Goal: Task Accomplishment & Management: Use online tool/utility

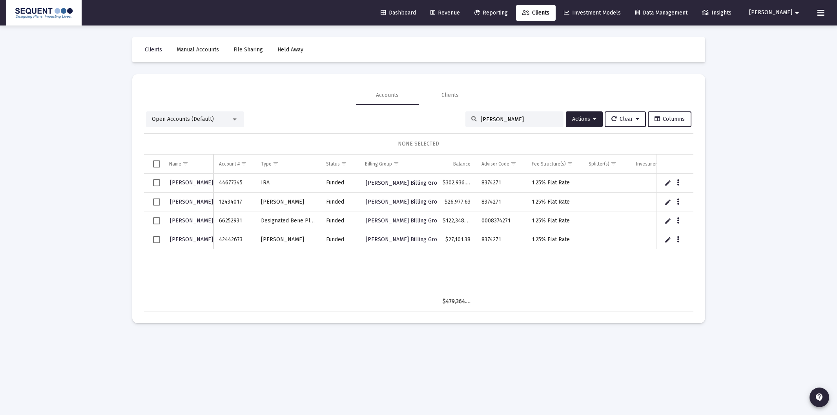
click at [416, 10] on span "Dashboard" at bounding box center [398, 12] width 35 height 7
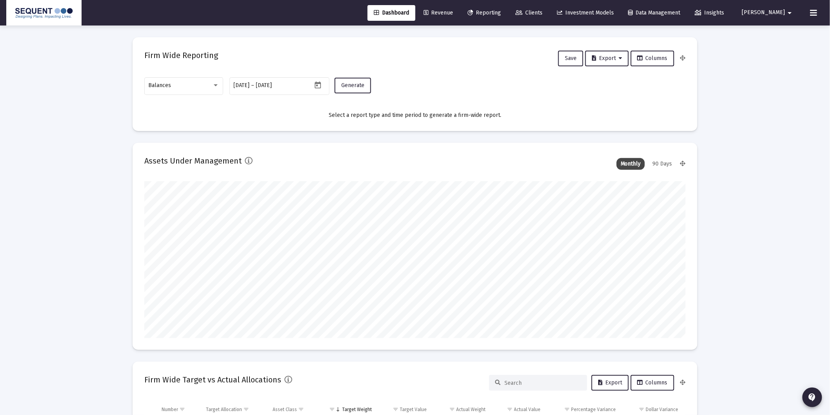
scroll to position [157, 253]
click at [193, 84] on div "Balances" at bounding box center [181, 85] width 64 height 6
click at [176, 36] on span "Transactions" at bounding box center [184, 36] width 71 height 16
click at [354, 87] on span "Generate" at bounding box center [352, 85] width 23 height 7
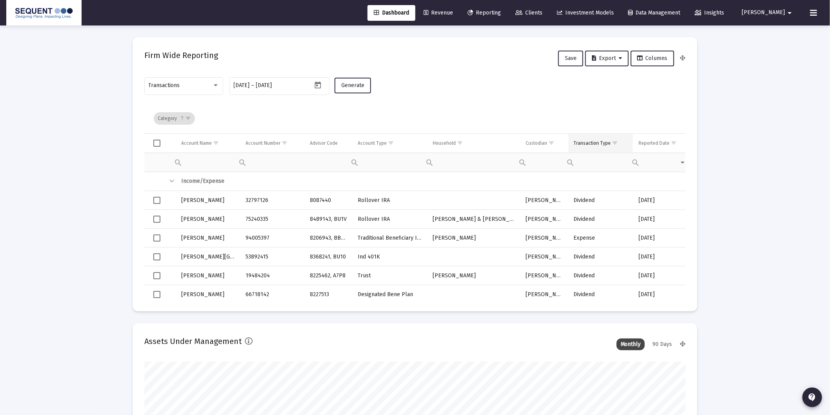
click at [613, 142] on span "Show filter options for column 'Transaction Type'" at bounding box center [615, 143] width 6 height 6
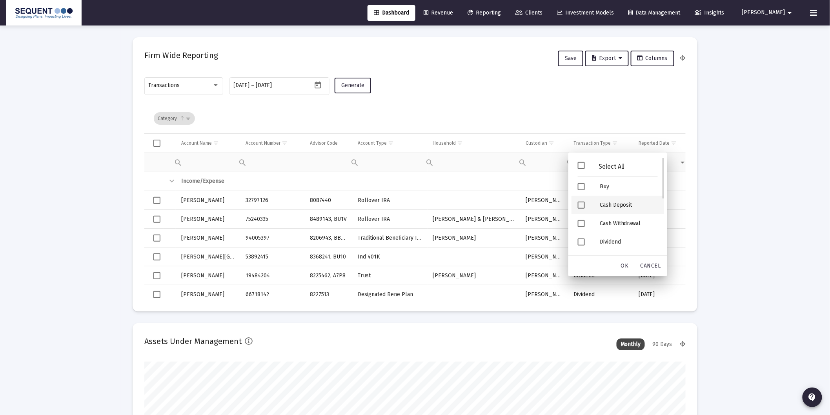
click at [621, 204] on div "Cash Deposit" at bounding box center [629, 205] width 71 height 18
click at [631, 223] on div "Security Deposit" at bounding box center [629, 225] width 71 height 18
click at [622, 265] on span "OK" at bounding box center [625, 265] width 8 height 7
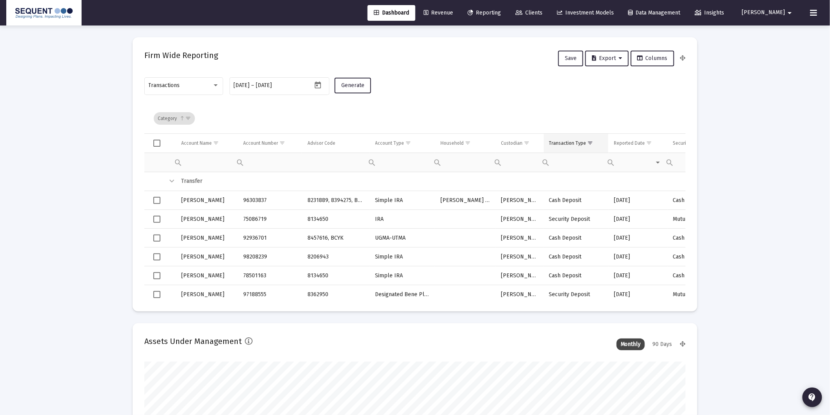
click at [572, 142] on div "Transaction Type" at bounding box center [567, 143] width 37 height 6
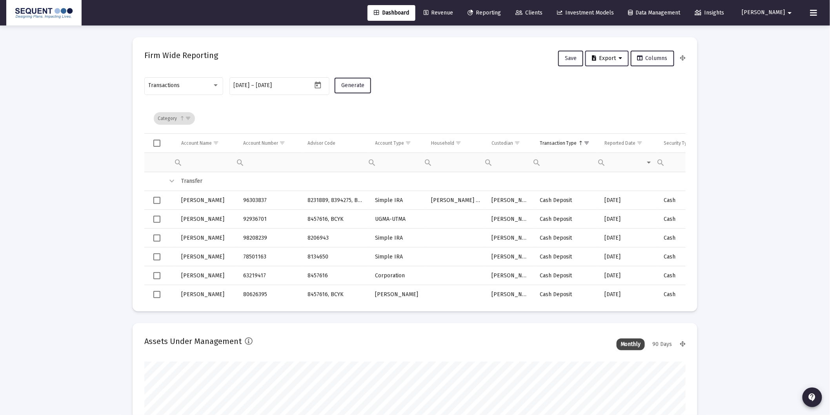
click at [608, 60] on button "Export" at bounding box center [607, 59] width 44 height 16
click at [608, 75] on button "Export All Rows" at bounding box center [610, 78] width 53 height 19
